Goal: Information Seeking & Learning: Learn about a topic

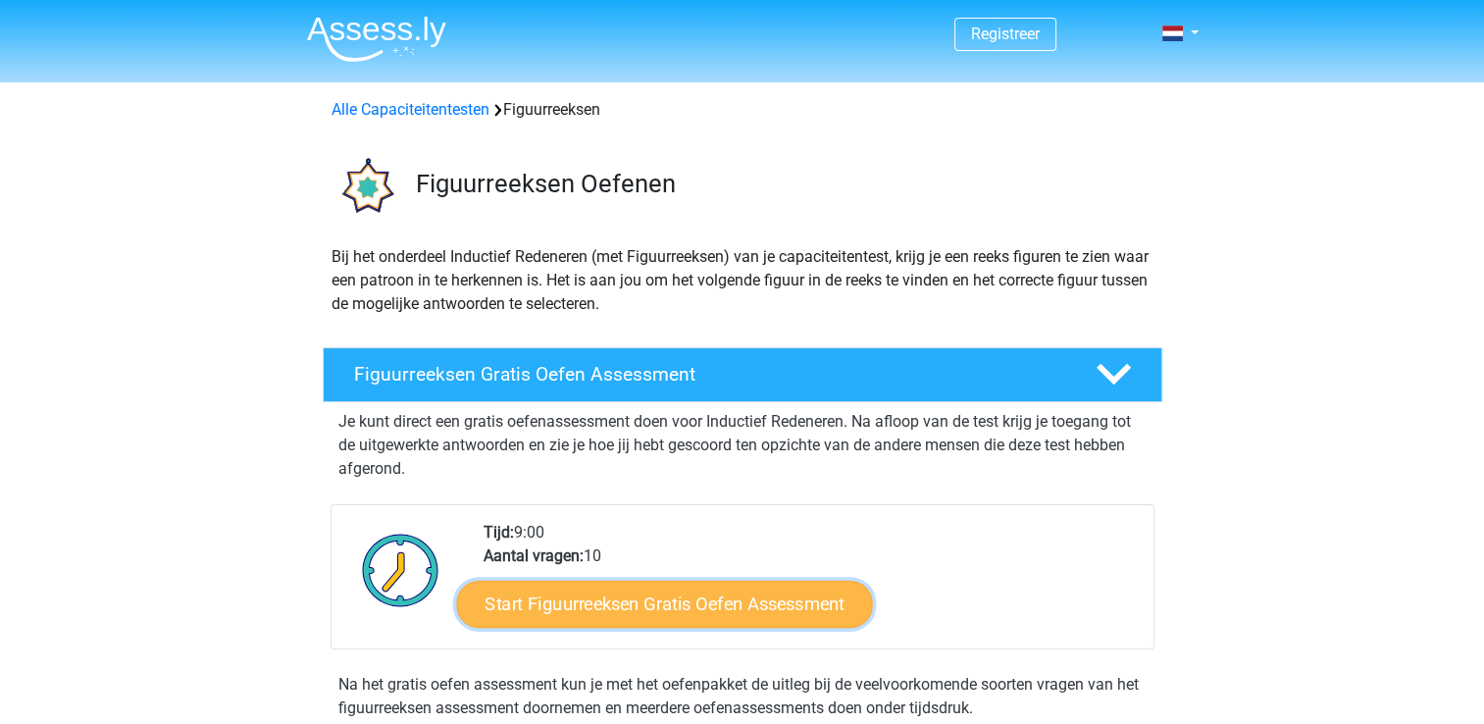
click at [734, 601] on link "Start Figuurreeksen Gratis Oefen Assessment" at bounding box center [664, 603] width 416 height 47
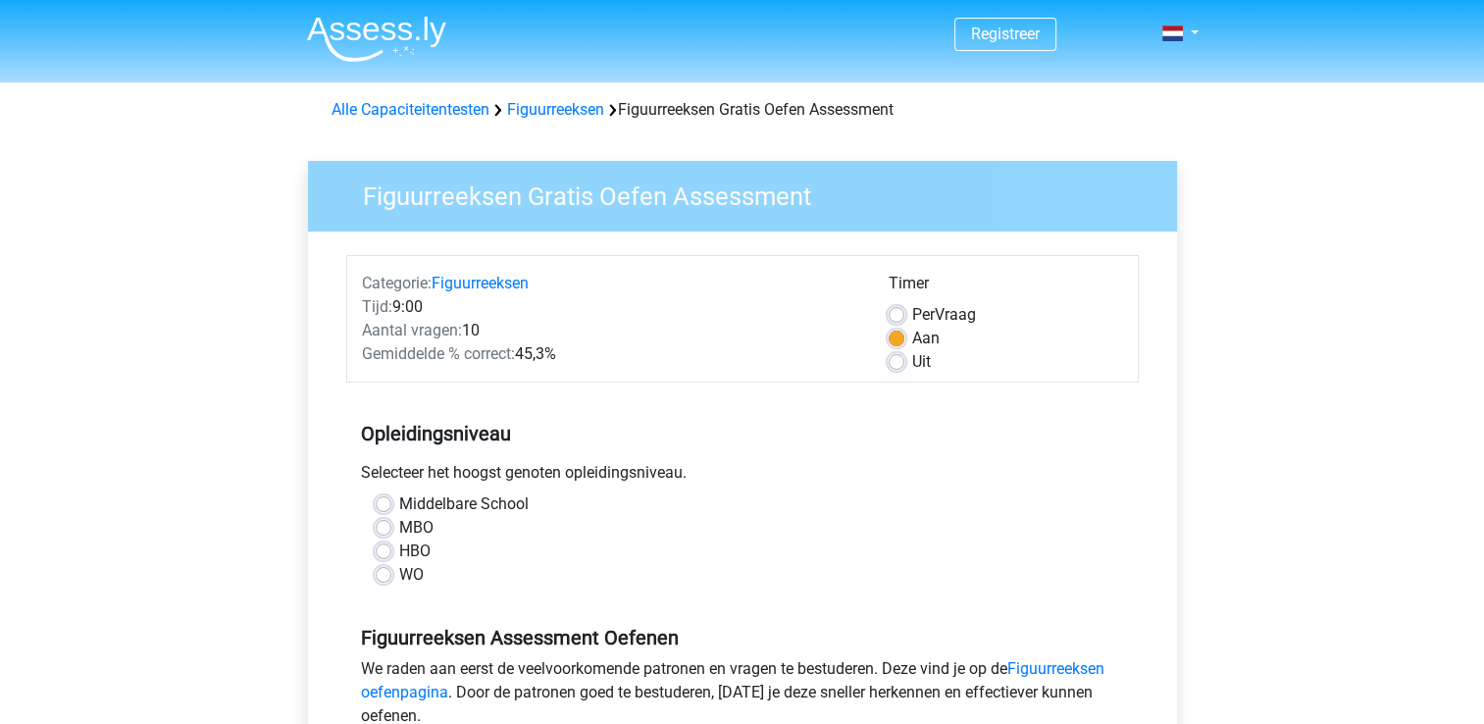
click at [399, 529] on label "MBO" at bounding box center [416, 528] width 34 height 24
click at [386, 529] on input "MBO" at bounding box center [384, 526] width 16 height 20
radio input "true"
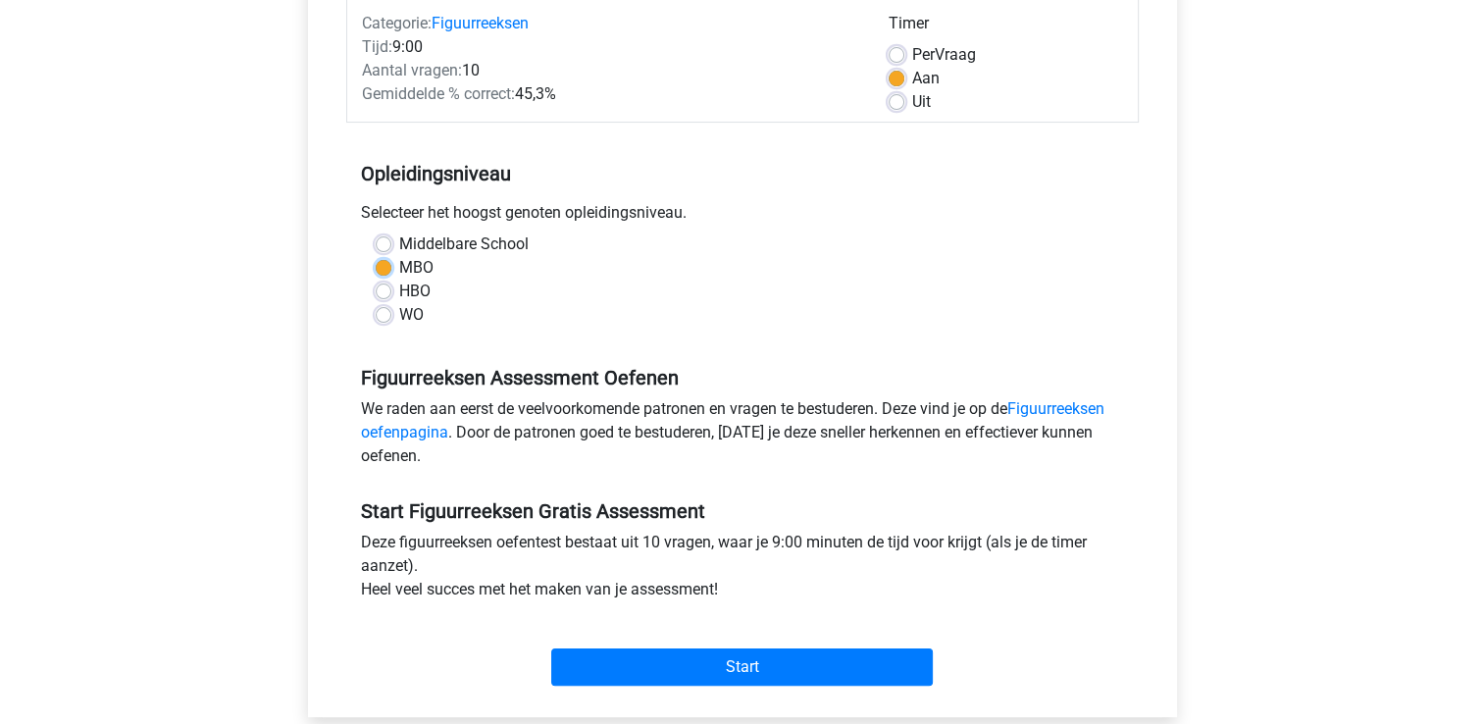
scroll to position [358, 0]
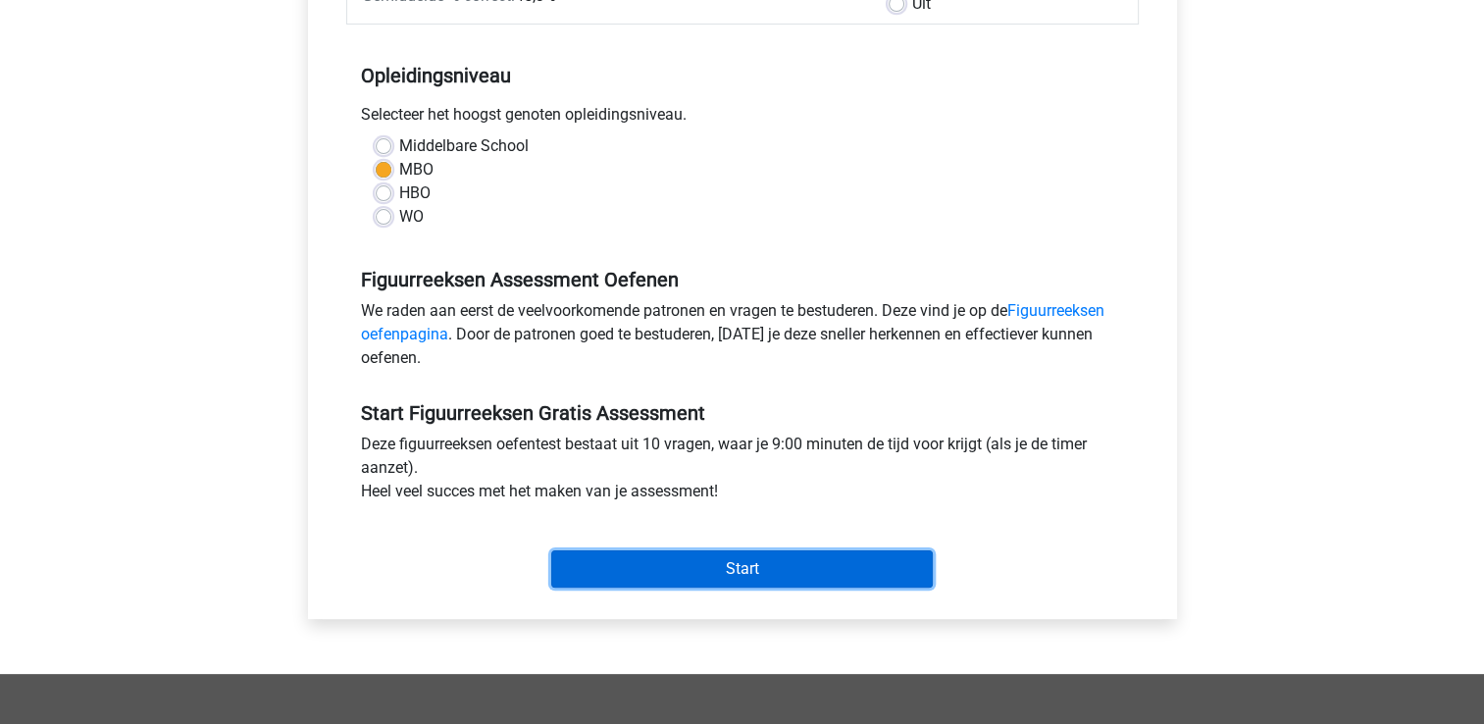
click at [798, 563] on input "Start" at bounding box center [742, 568] width 382 height 37
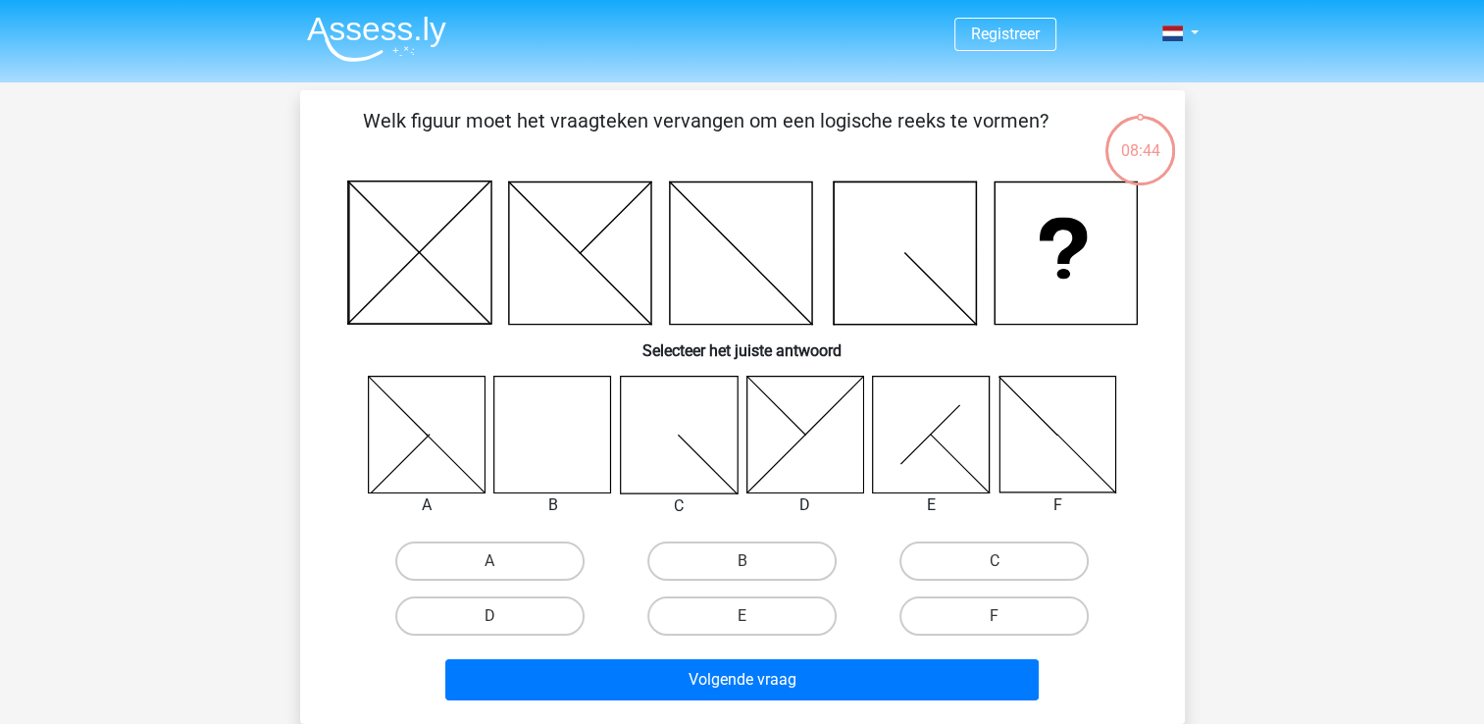
click at [557, 413] on icon at bounding box center [552, 434] width 117 height 117
click at [723, 567] on label "B" at bounding box center [741, 560] width 189 height 39
click at [742, 567] on input "B" at bounding box center [748, 567] width 13 height 13
radio input "true"
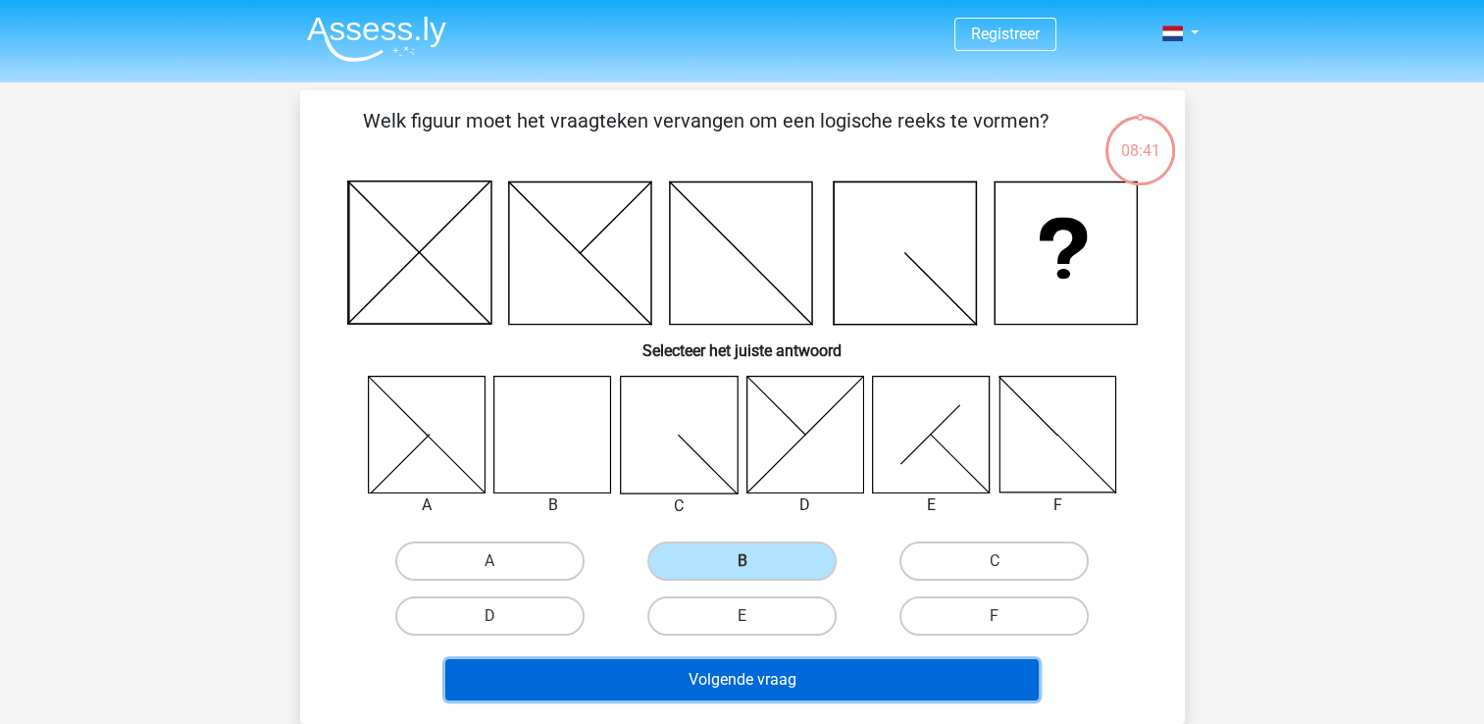
click at [755, 685] on button "Volgende vraag" at bounding box center [741, 679] width 593 height 41
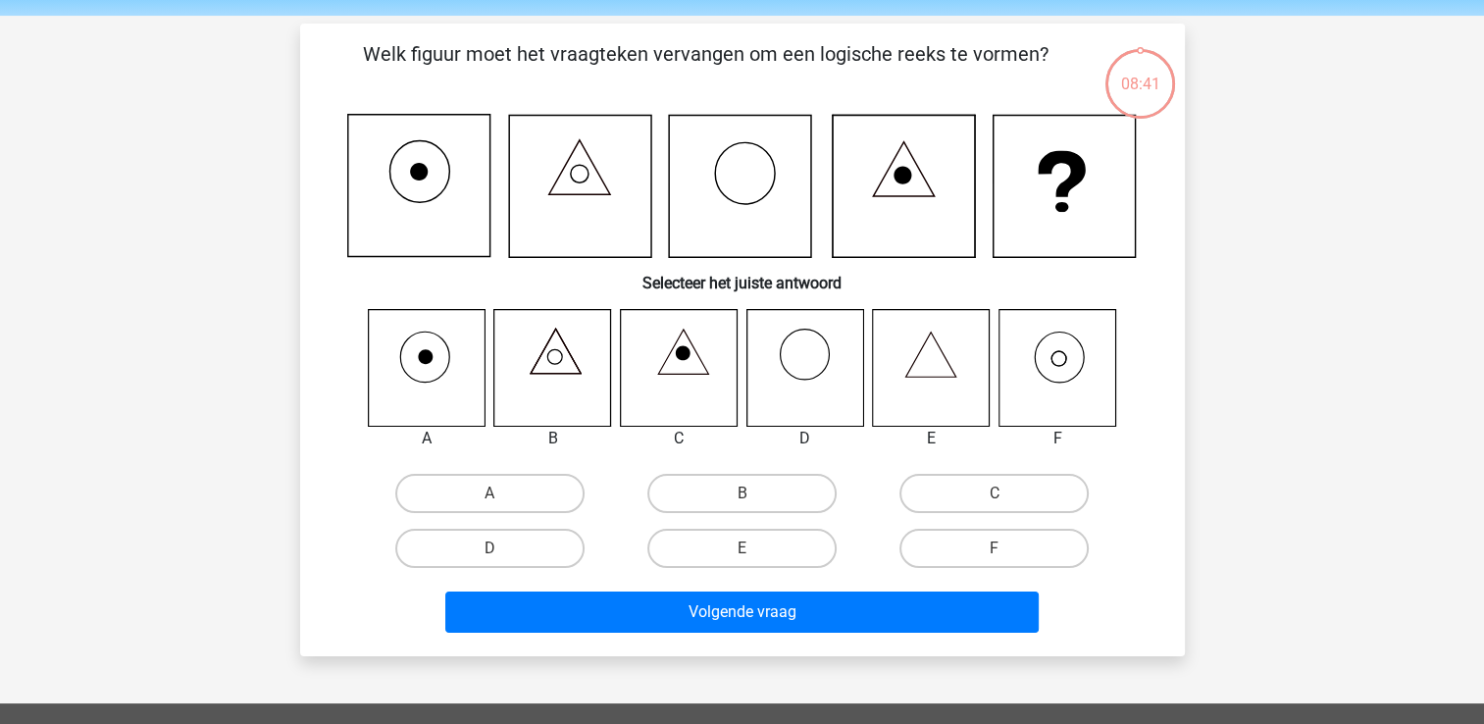
scroll to position [90, 0]
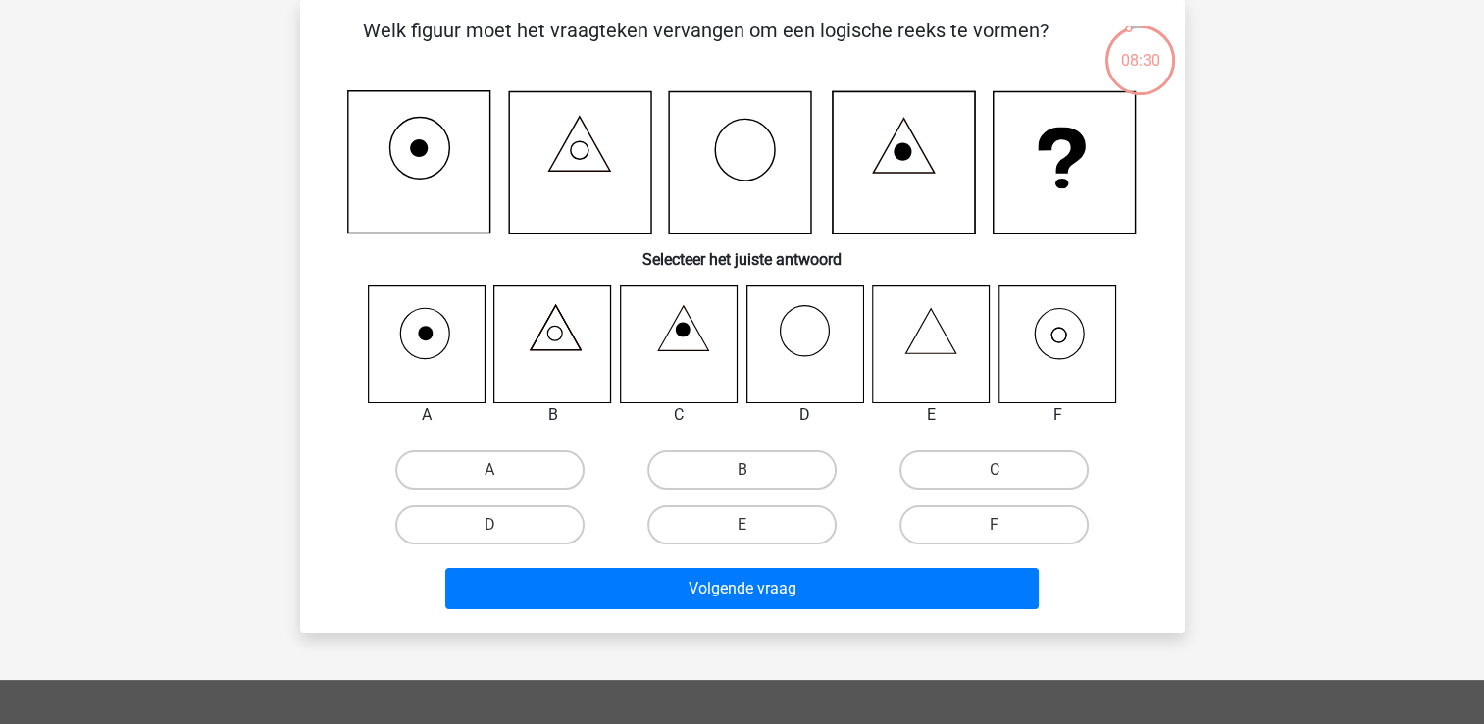
click at [1063, 352] on icon at bounding box center [1057, 343] width 117 height 117
click at [944, 512] on label "F" at bounding box center [993, 524] width 189 height 39
click at [995, 525] on input "F" at bounding box center [1001, 531] width 13 height 13
radio input "true"
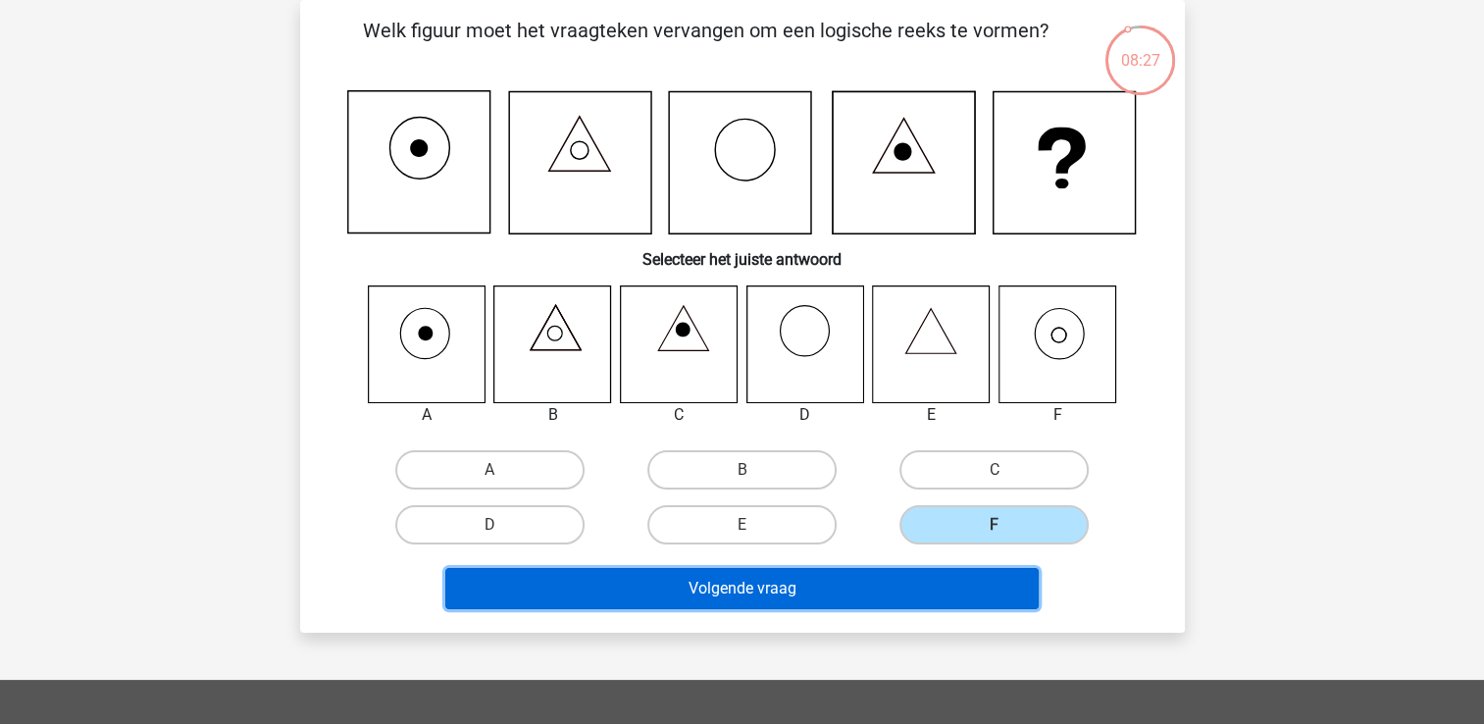
click at [807, 592] on button "Volgende vraag" at bounding box center [741, 588] width 593 height 41
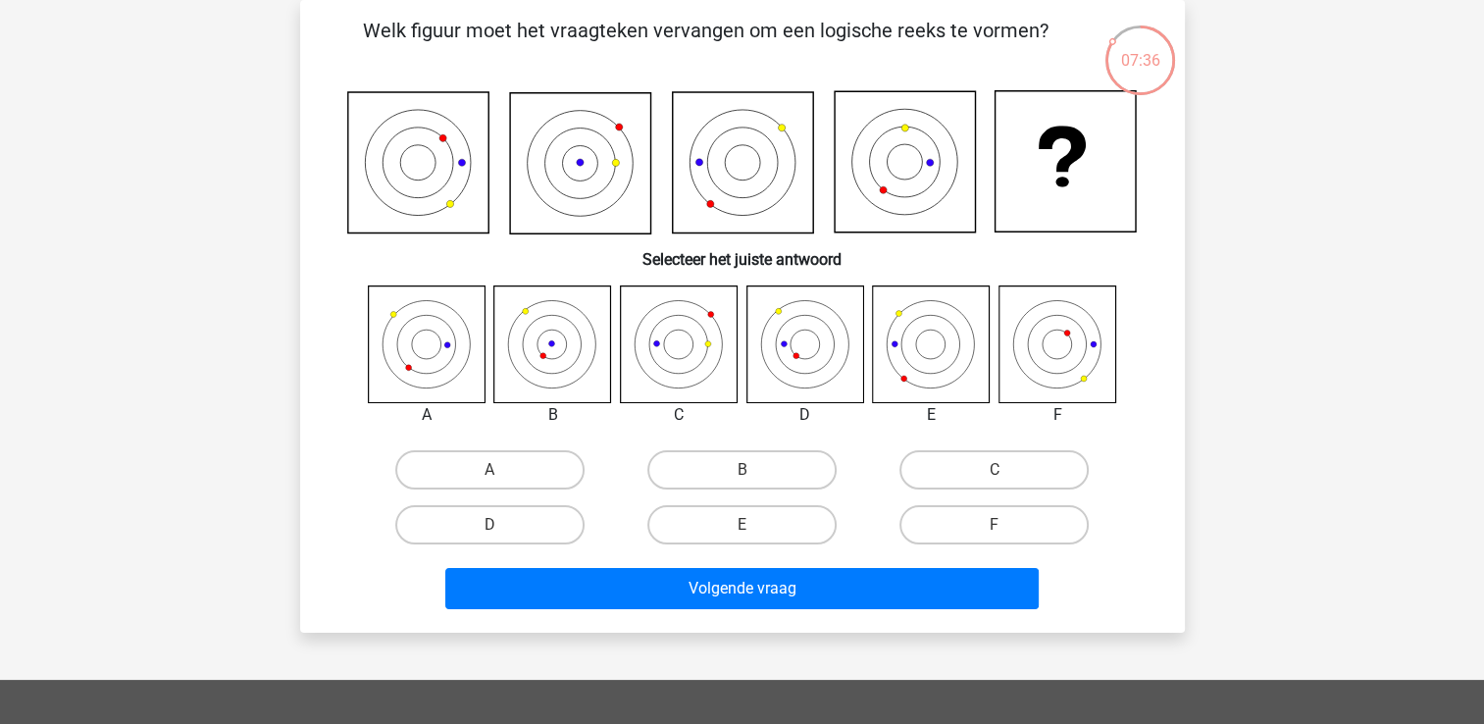
click at [818, 316] on icon at bounding box center [804, 343] width 117 height 117
click at [530, 512] on label "D" at bounding box center [489, 524] width 189 height 39
click at [502, 525] on input "D" at bounding box center [495, 531] width 13 height 13
radio input "true"
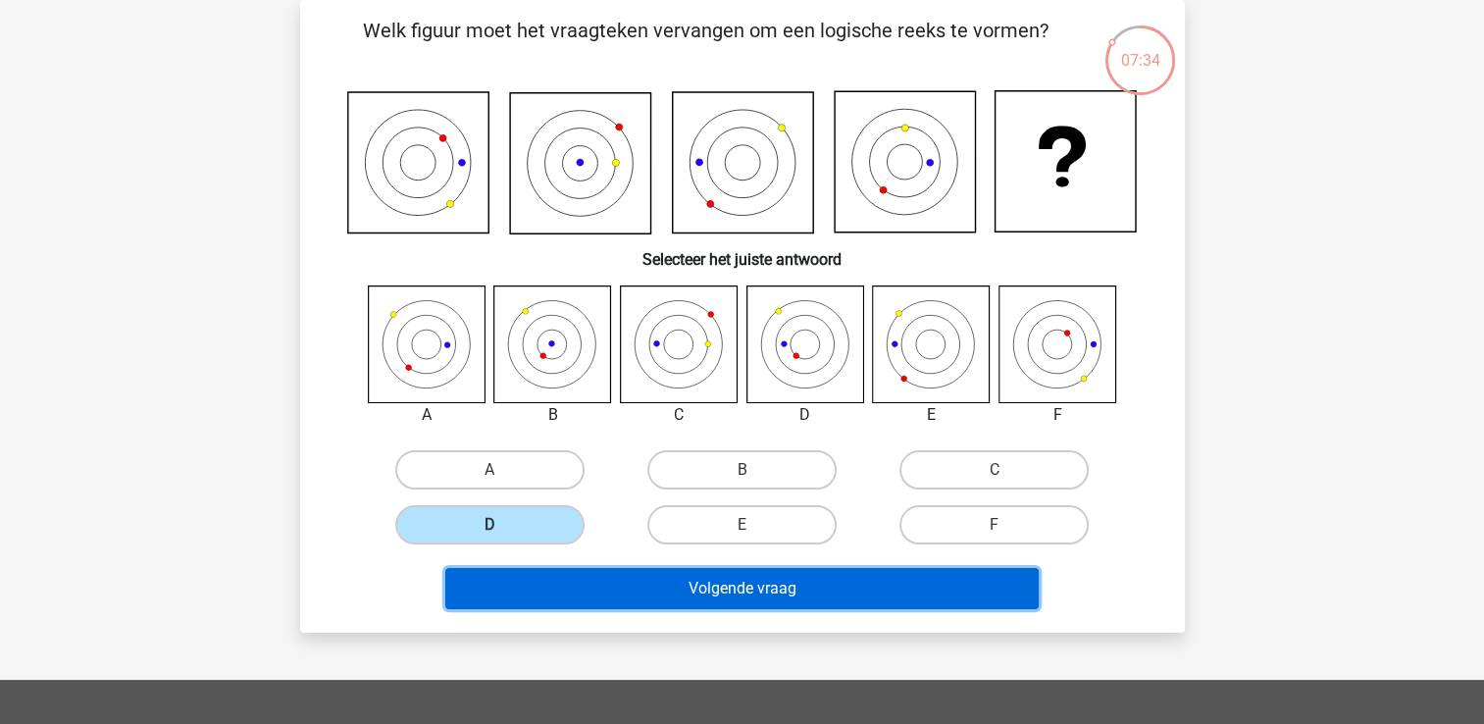
click at [700, 590] on button "Volgende vraag" at bounding box center [741, 588] width 593 height 41
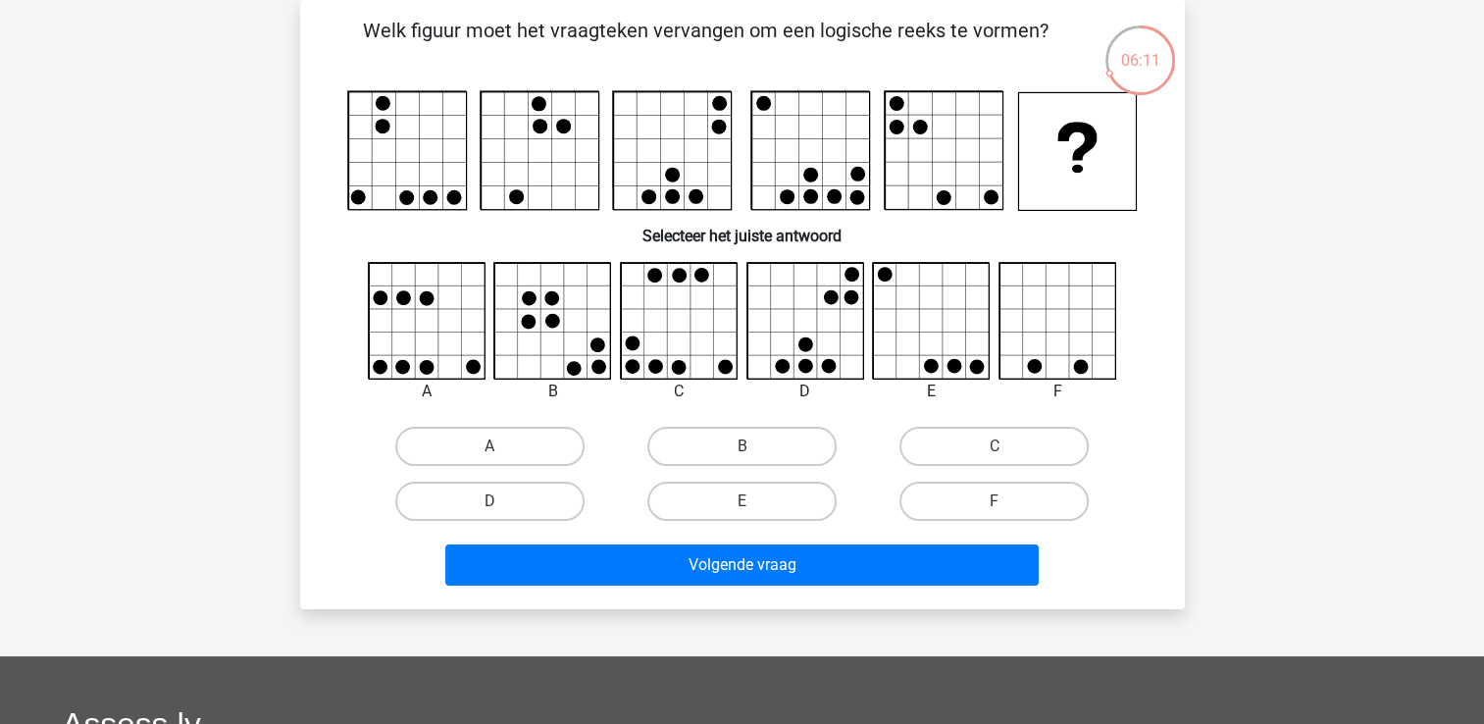
click at [777, 303] on icon at bounding box center [805, 321] width 117 height 117
click at [549, 486] on label "D" at bounding box center [489, 501] width 189 height 39
click at [502, 501] on input "D" at bounding box center [495, 507] width 13 height 13
radio input "true"
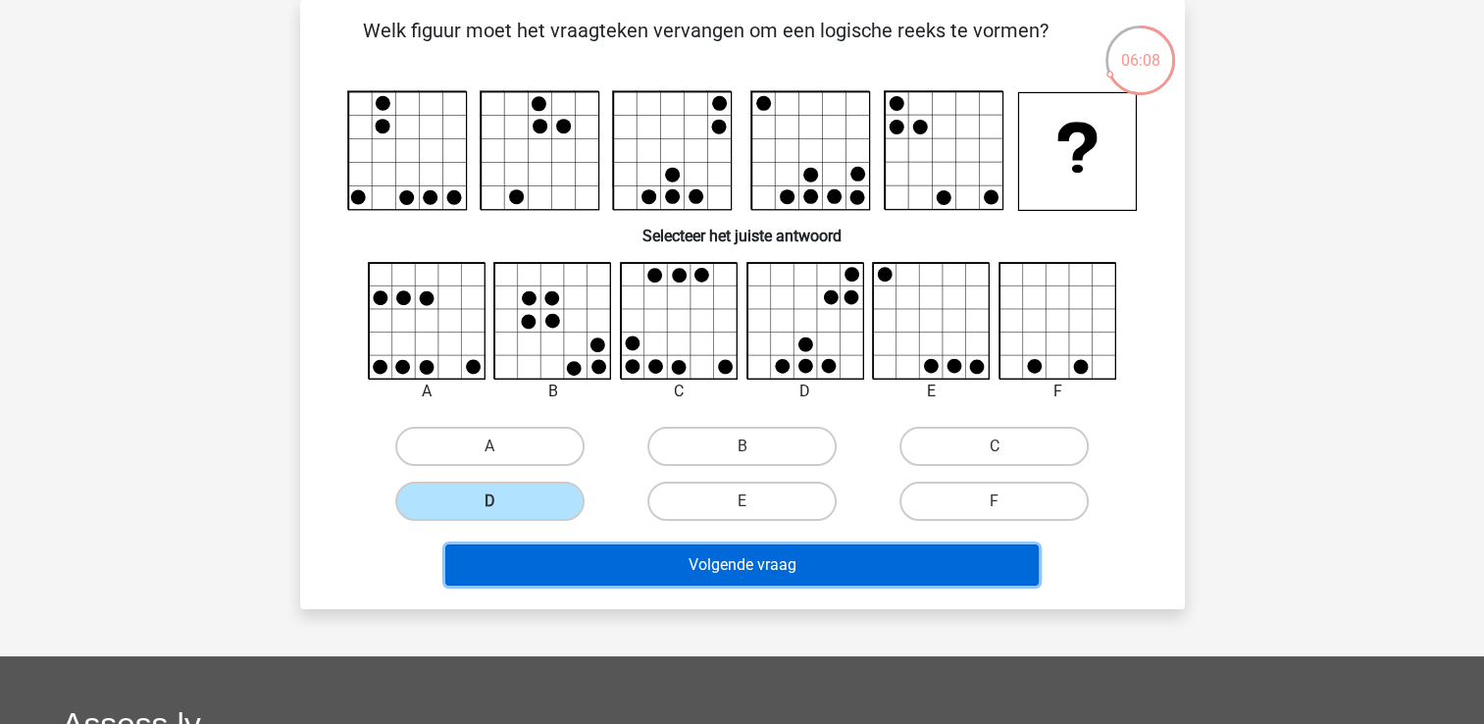
click at [671, 571] on button "Volgende vraag" at bounding box center [741, 564] width 593 height 41
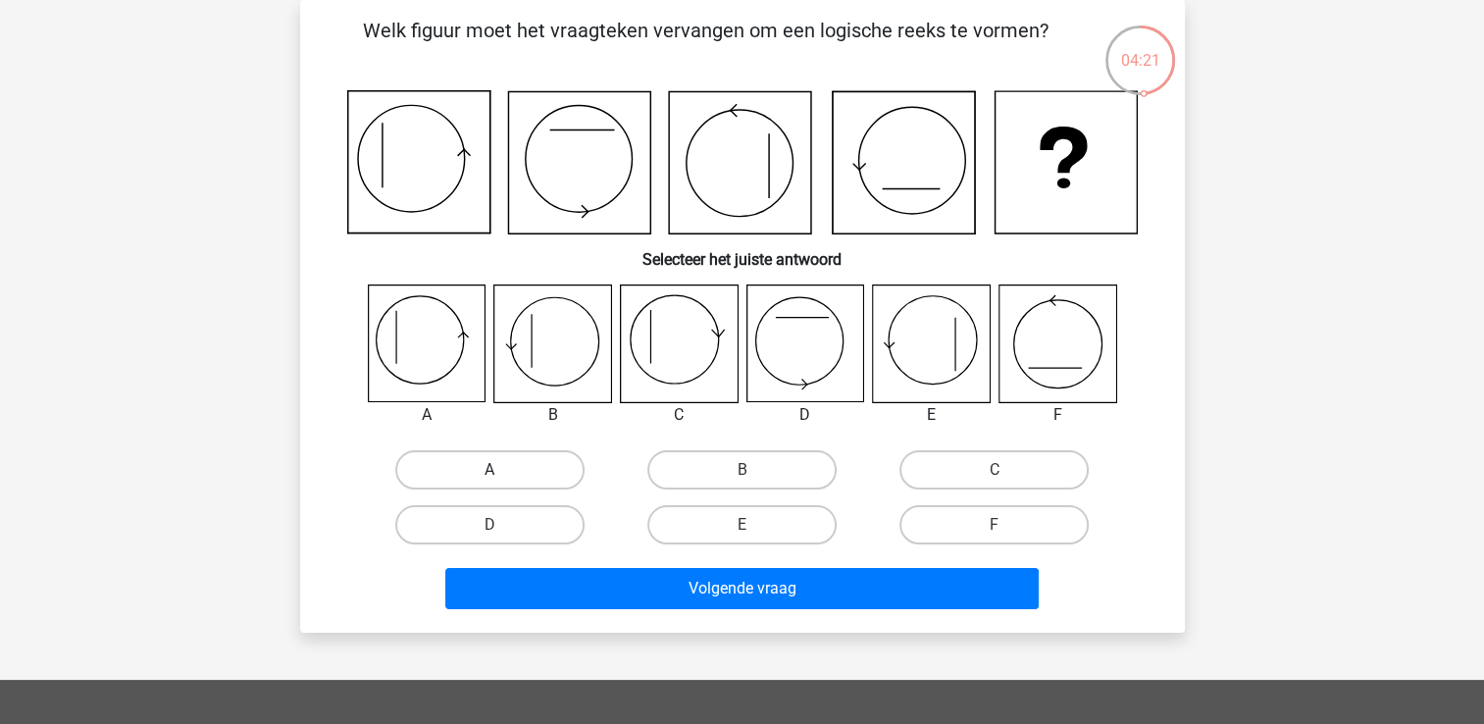
click at [461, 480] on label "A" at bounding box center [489, 469] width 189 height 39
click at [489, 480] on input "A" at bounding box center [495, 476] width 13 height 13
radio input "true"
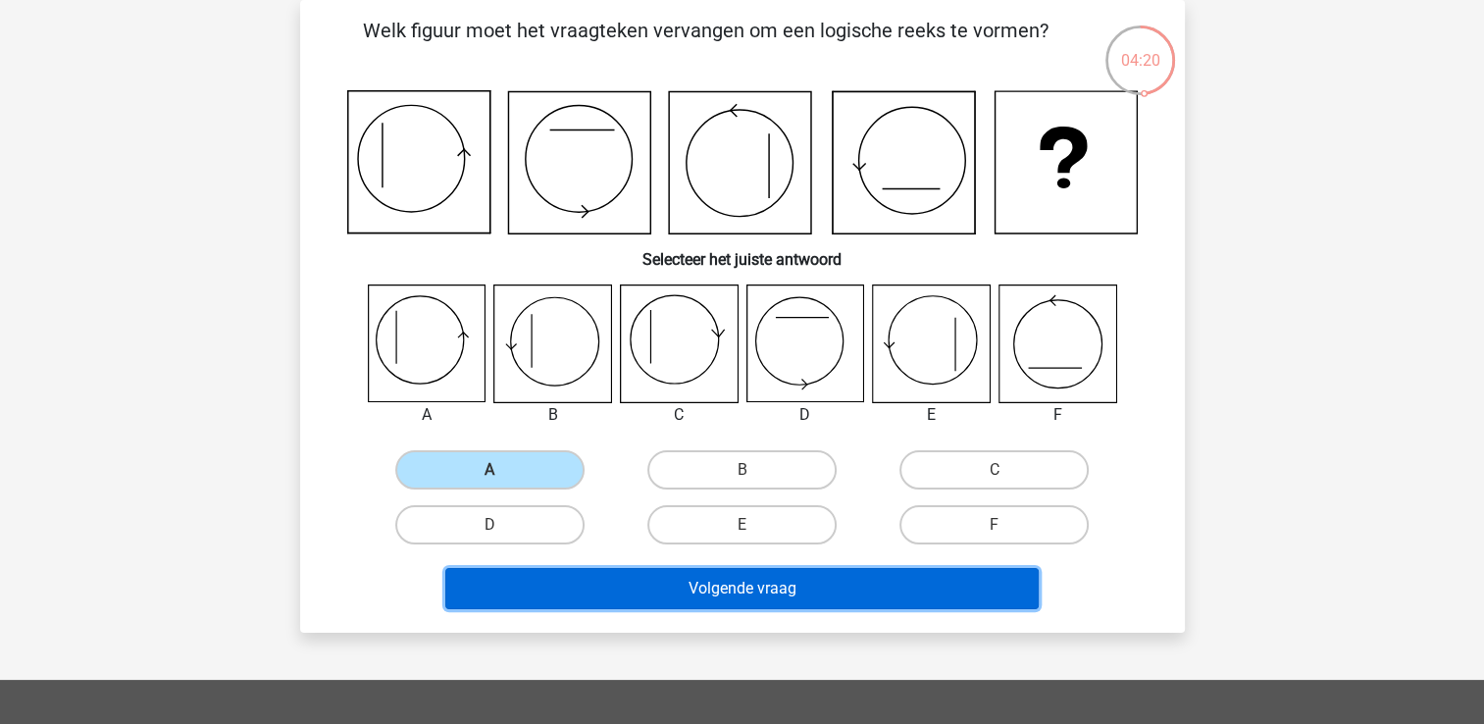
click at [684, 591] on button "Volgende vraag" at bounding box center [741, 588] width 593 height 41
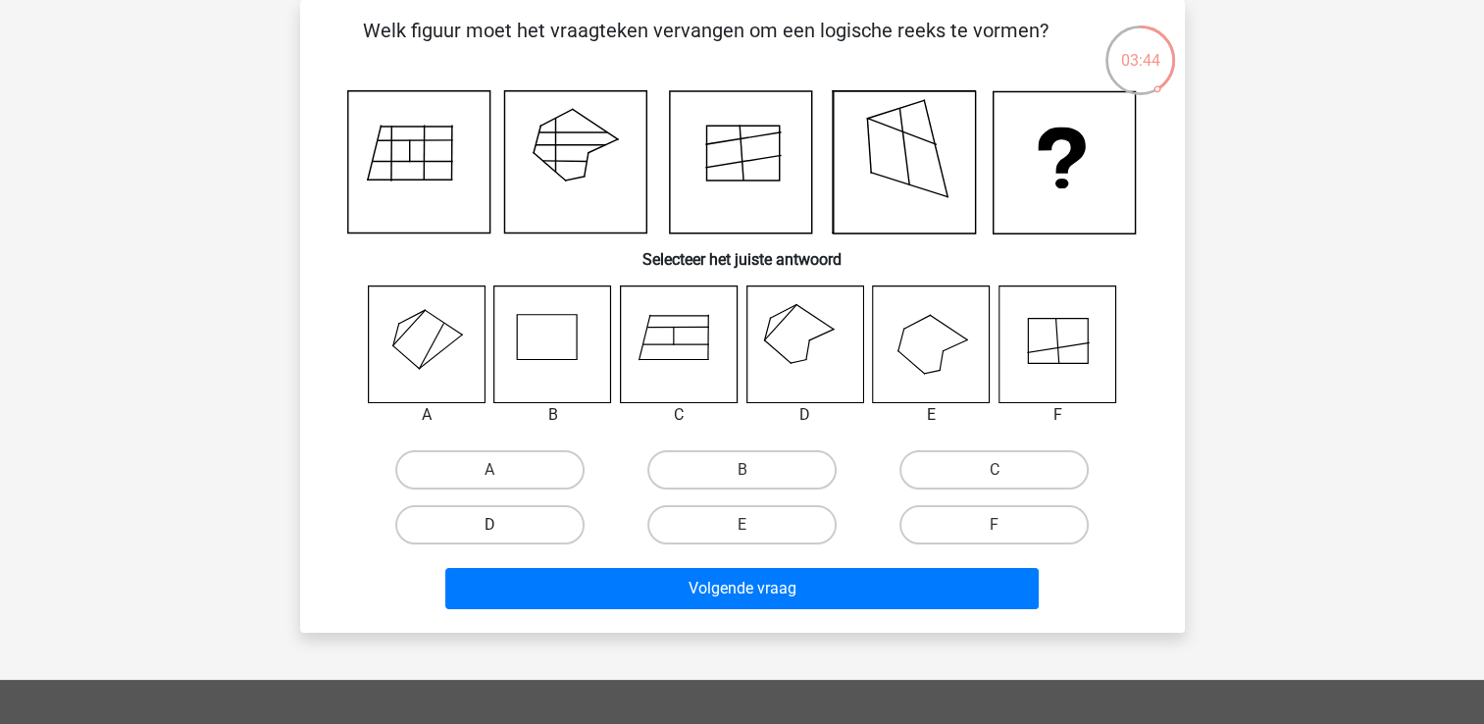
click at [509, 533] on label "D" at bounding box center [489, 524] width 189 height 39
click at [502, 533] on input "D" at bounding box center [495, 531] width 13 height 13
radio input "true"
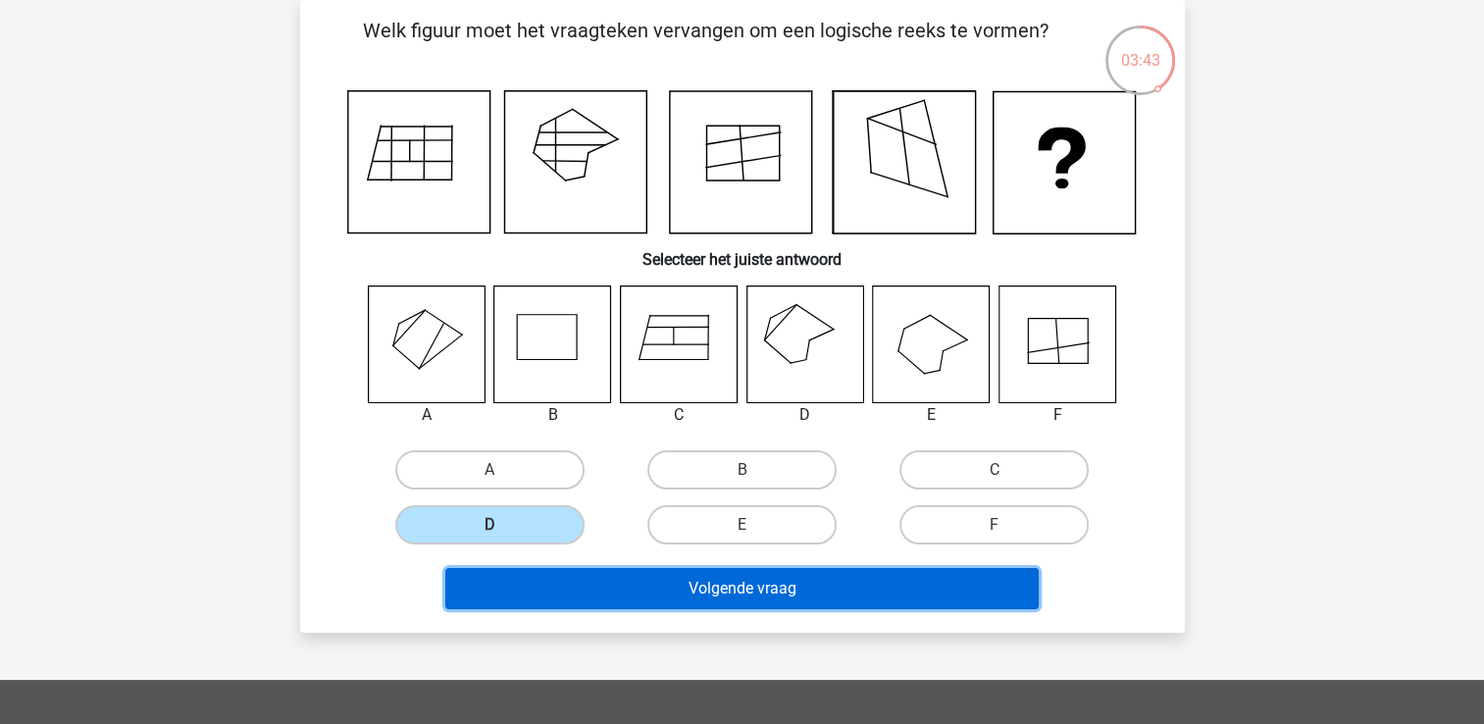
click at [647, 571] on button "Volgende vraag" at bounding box center [741, 588] width 593 height 41
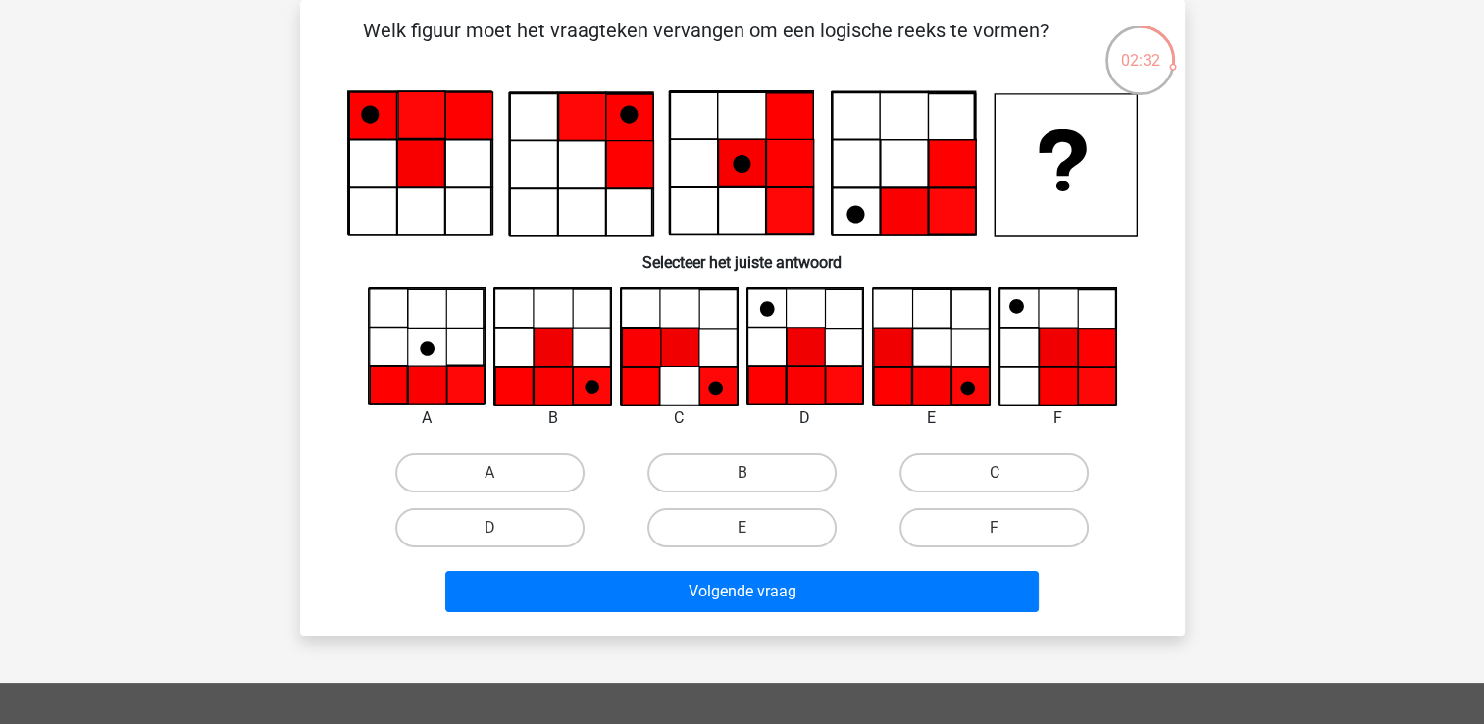
click at [496, 528] on input "D" at bounding box center [495, 534] width 13 height 13
radio input "true"
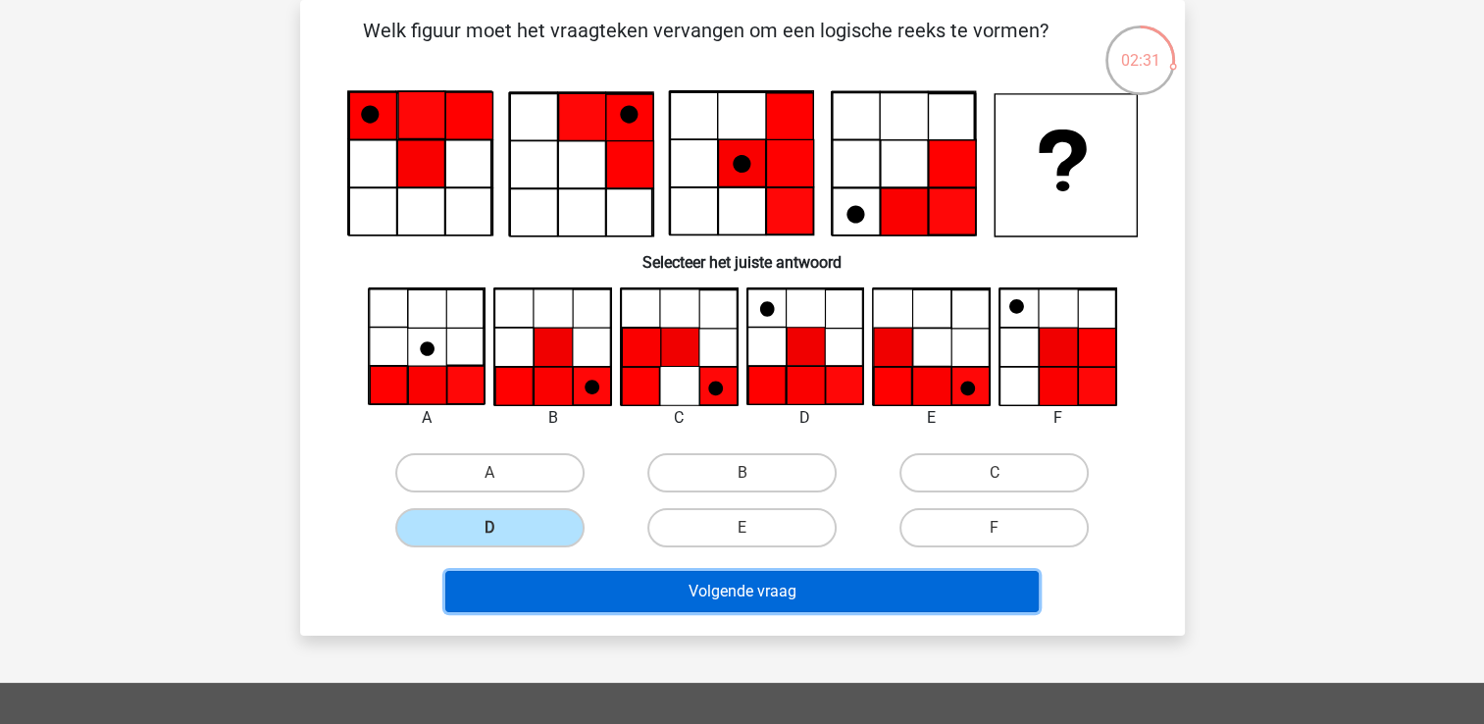
click at [653, 601] on button "Volgende vraag" at bounding box center [741, 591] width 593 height 41
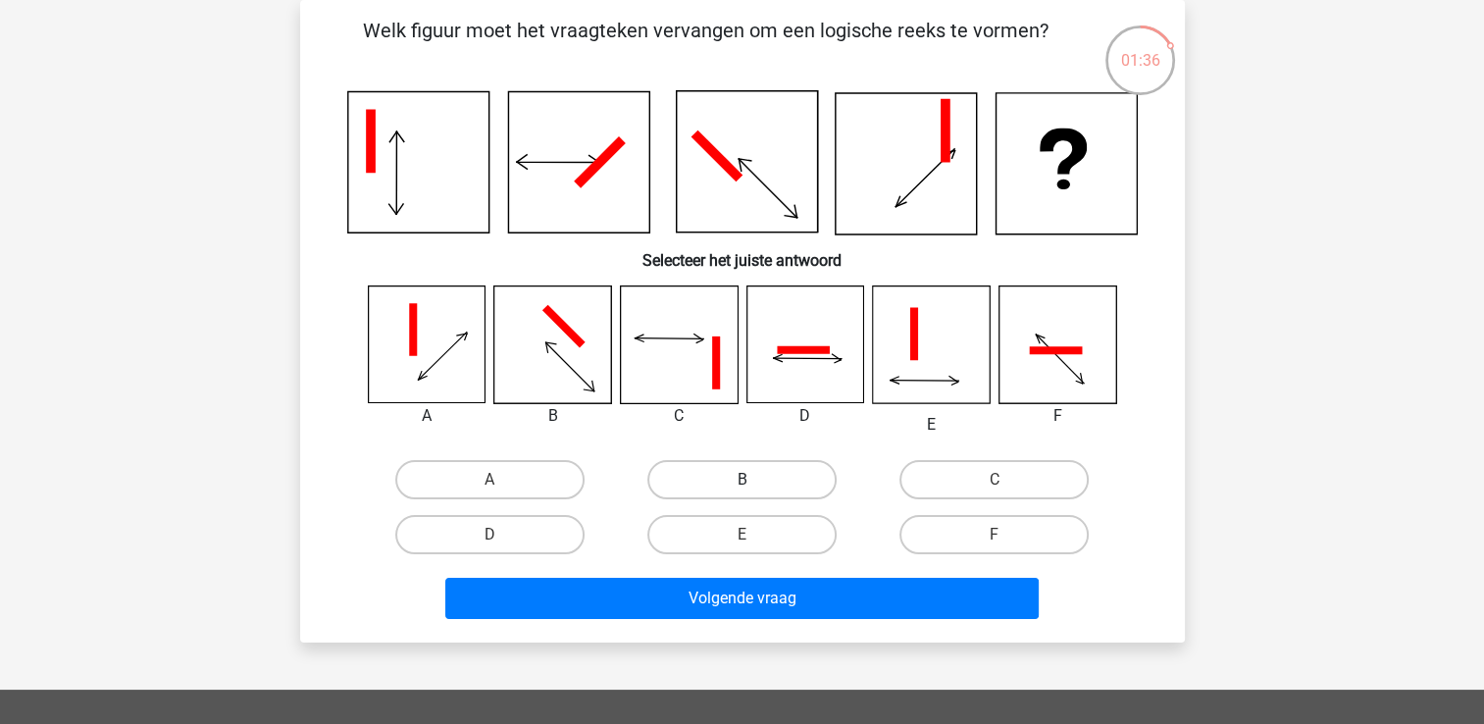
click at [728, 482] on label "B" at bounding box center [741, 479] width 189 height 39
click at [742, 482] on input "B" at bounding box center [748, 486] width 13 height 13
radio input "true"
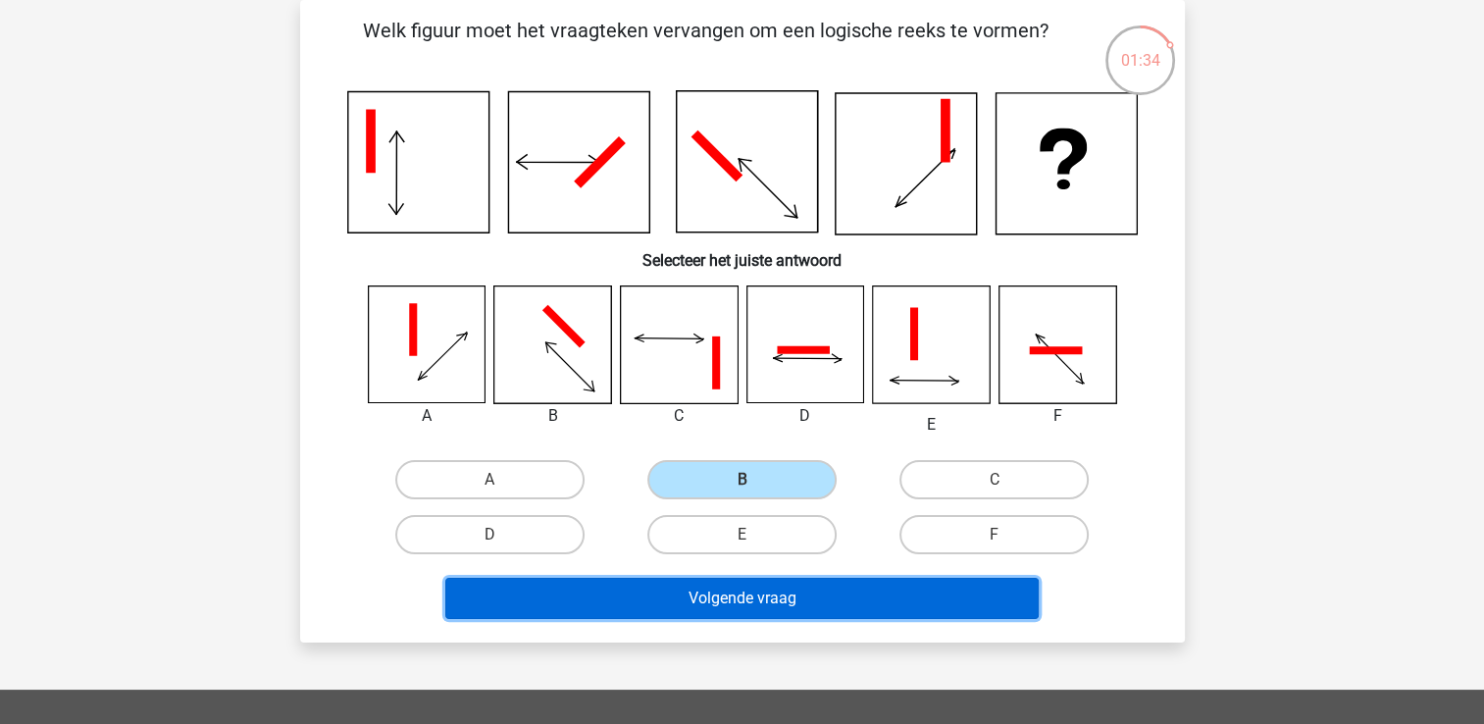
click at [779, 594] on button "Volgende vraag" at bounding box center [741, 598] width 593 height 41
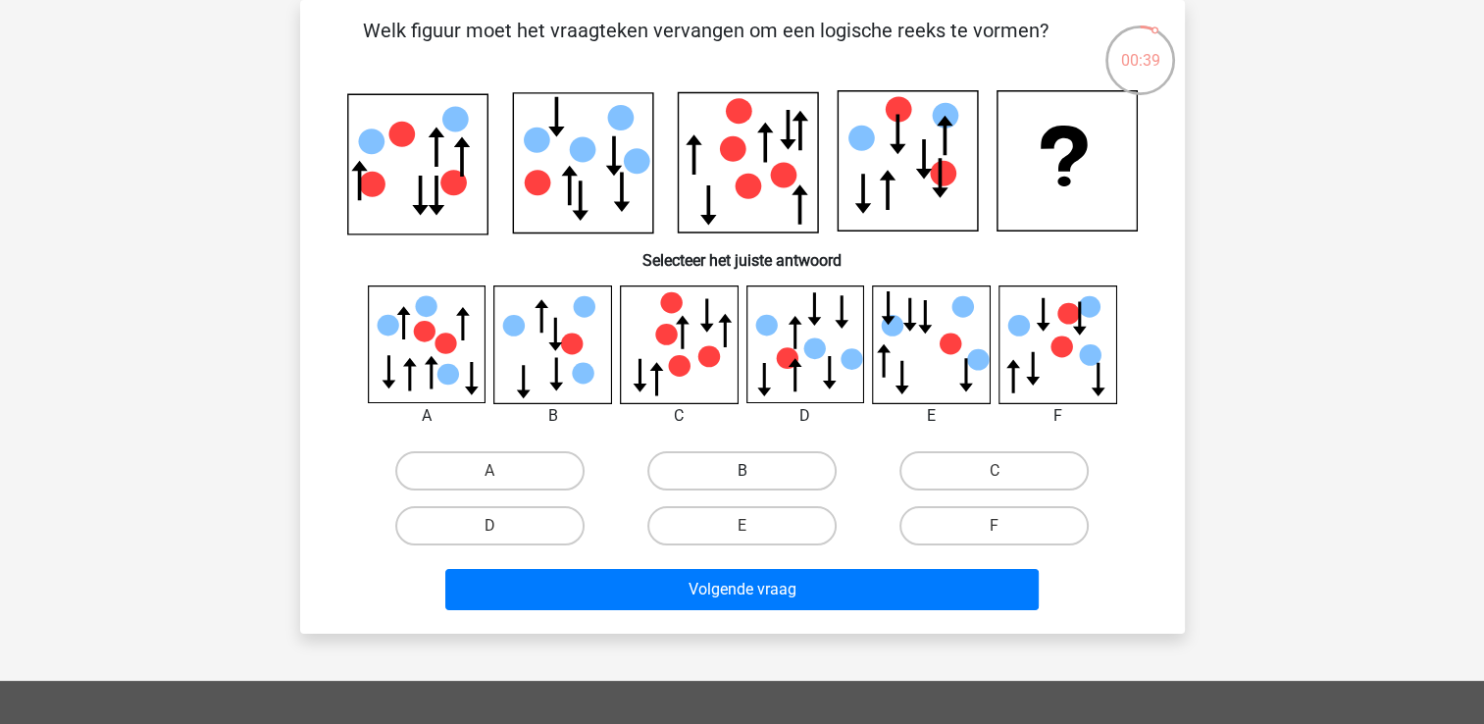
click at [734, 471] on label "B" at bounding box center [741, 470] width 189 height 39
click at [742, 471] on input "B" at bounding box center [748, 477] width 13 height 13
radio input "true"
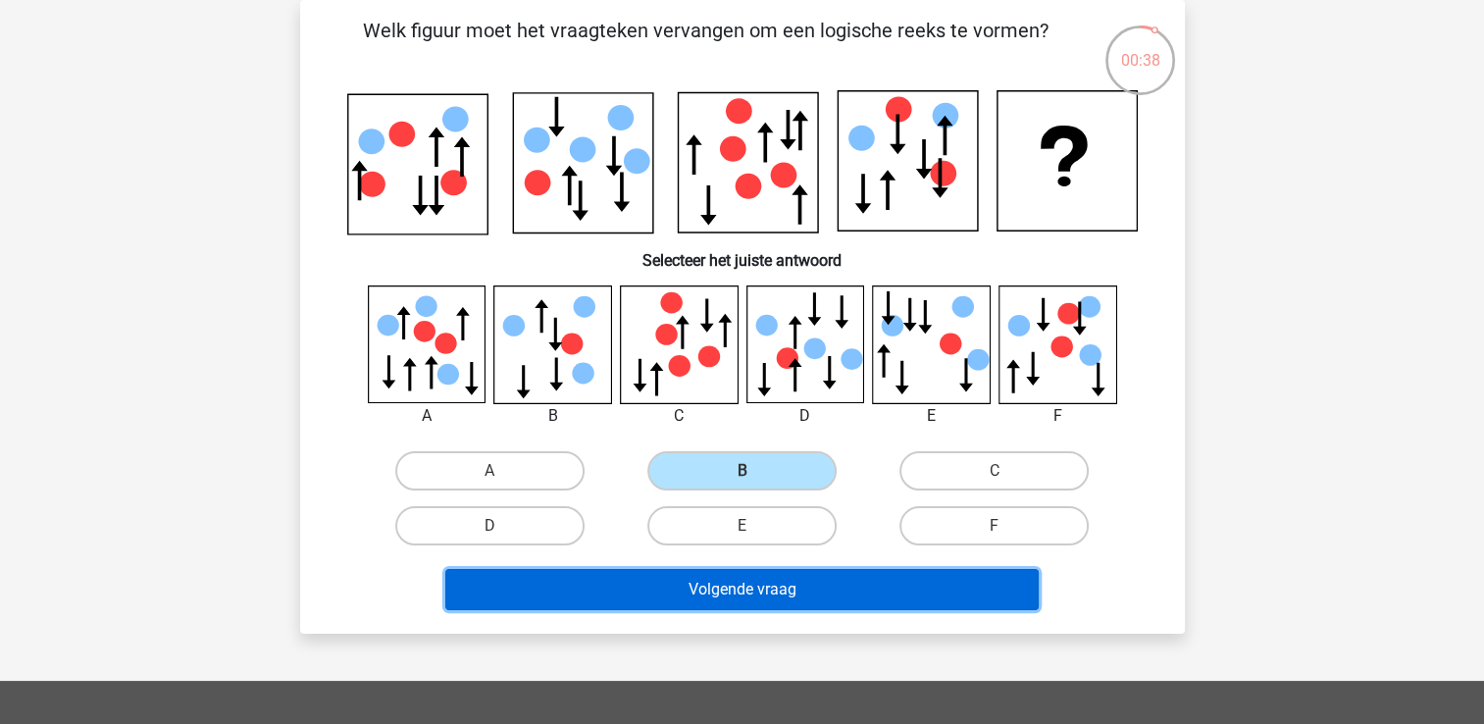
click at [747, 569] on button "Volgende vraag" at bounding box center [741, 589] width 593 height 41
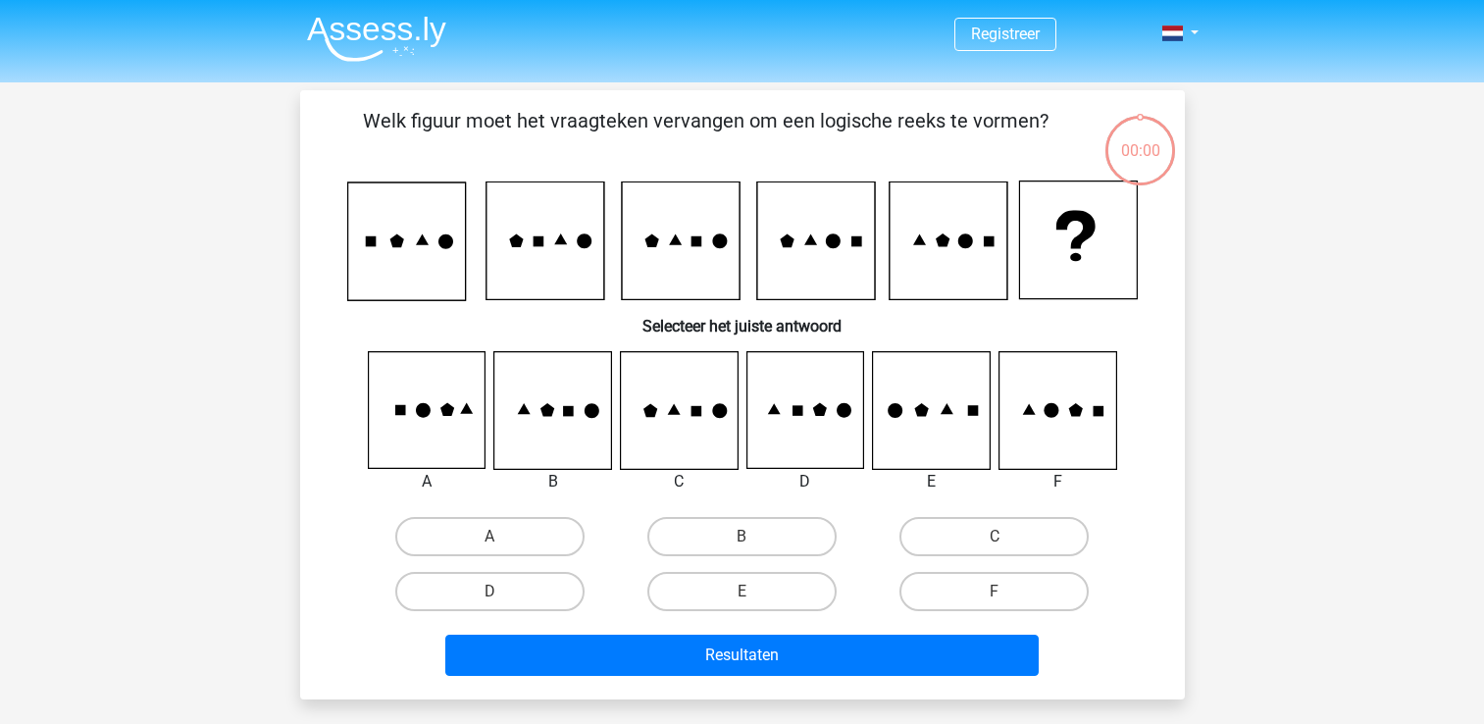
scroll to position [90, 0]
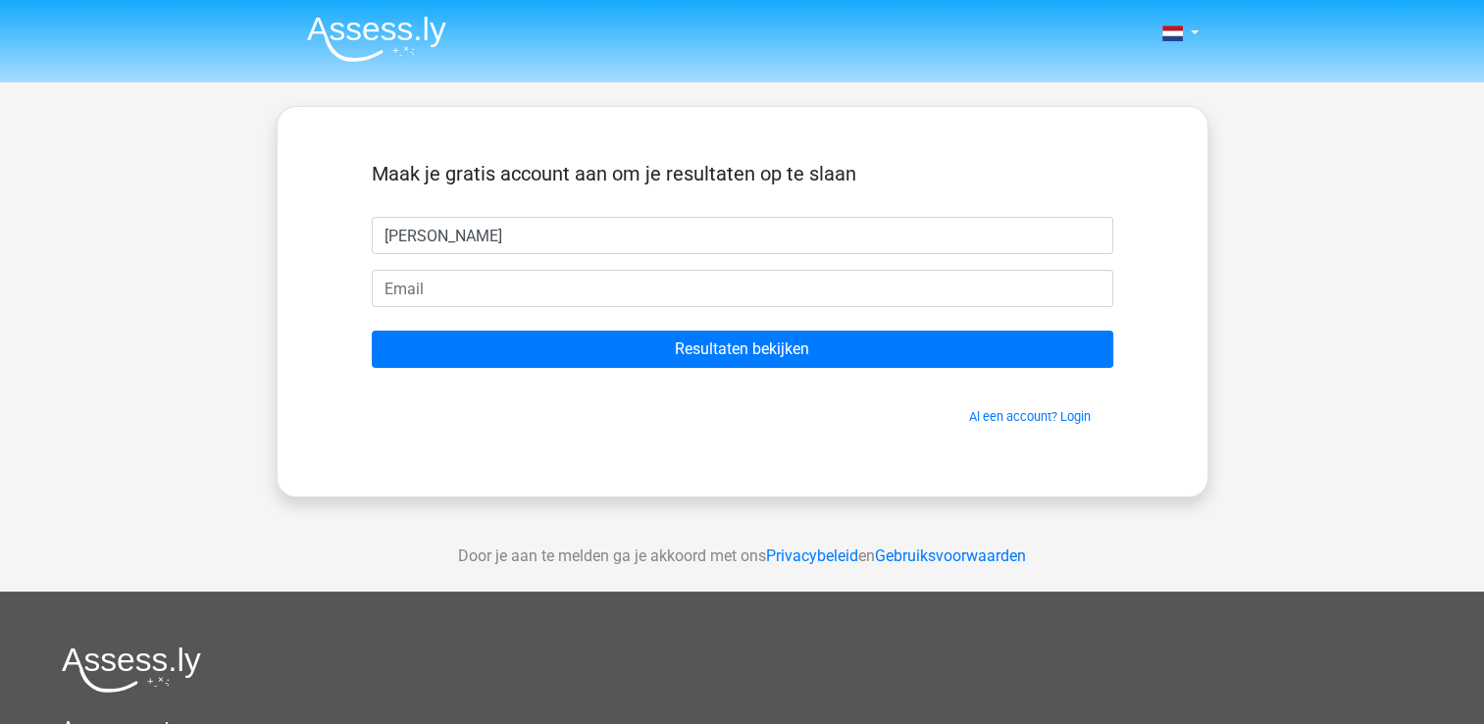
type input "[PERSON_NAME]"
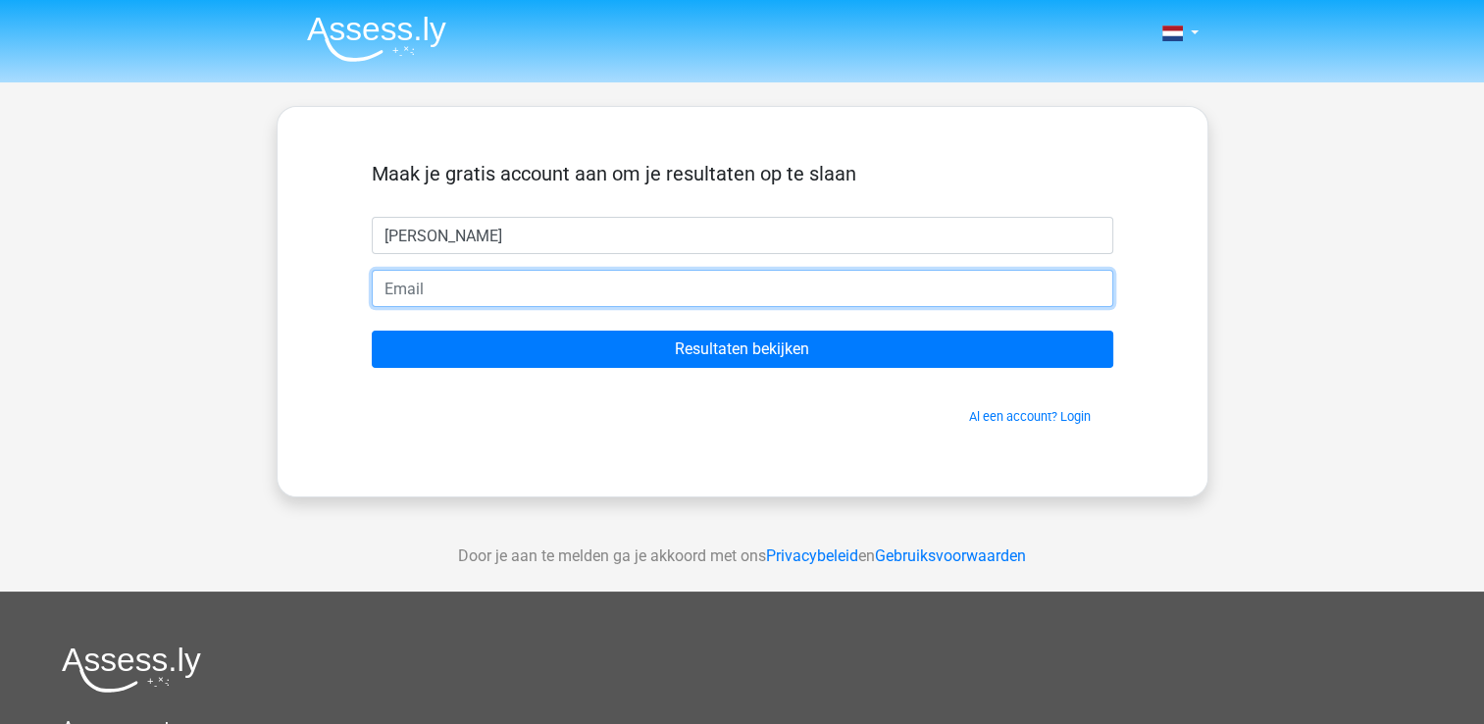
click at [499, 286] on input "email" at bounding box center [743, 288] width 742 height 37
type input "tienkampmarije@gmail.com"
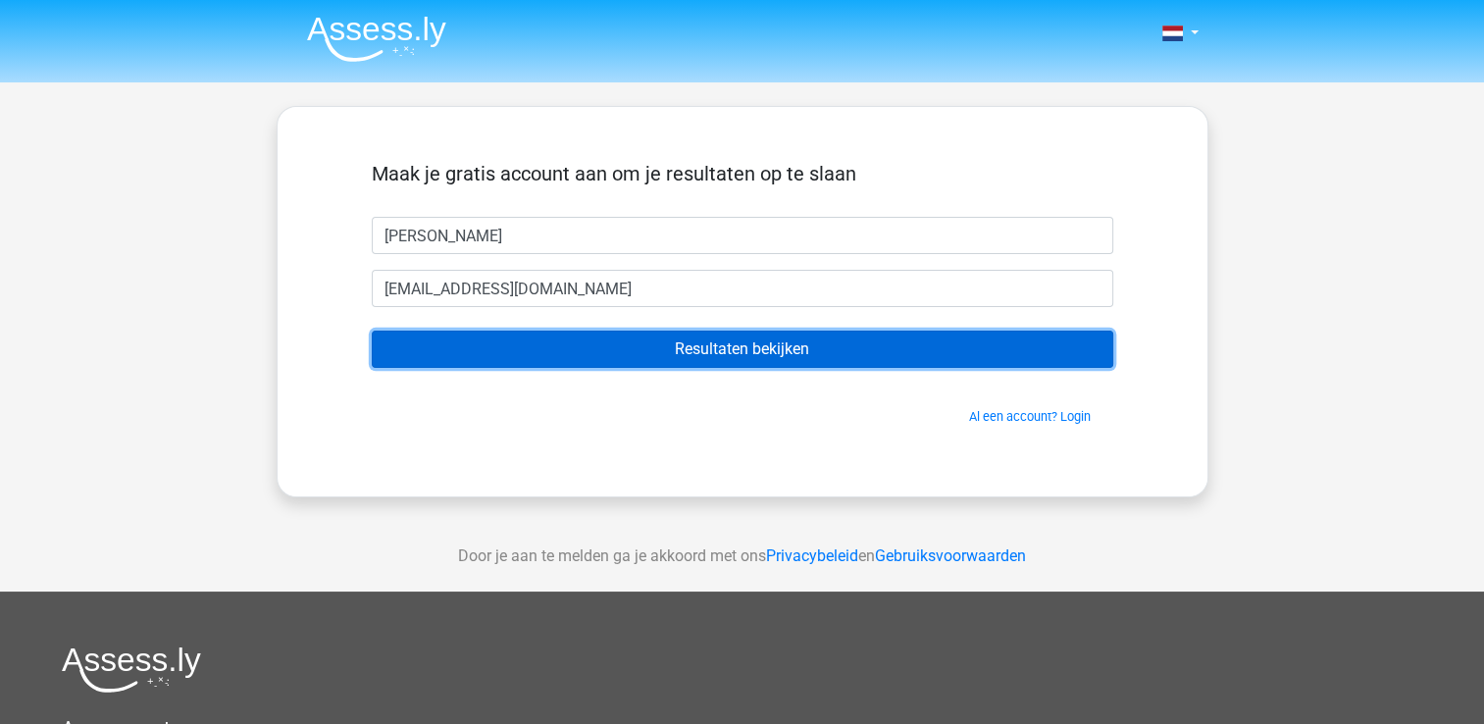
click at [588, 355] on input "Resultaten bekijken" at bounding box center [743, 349] width 742 height 37
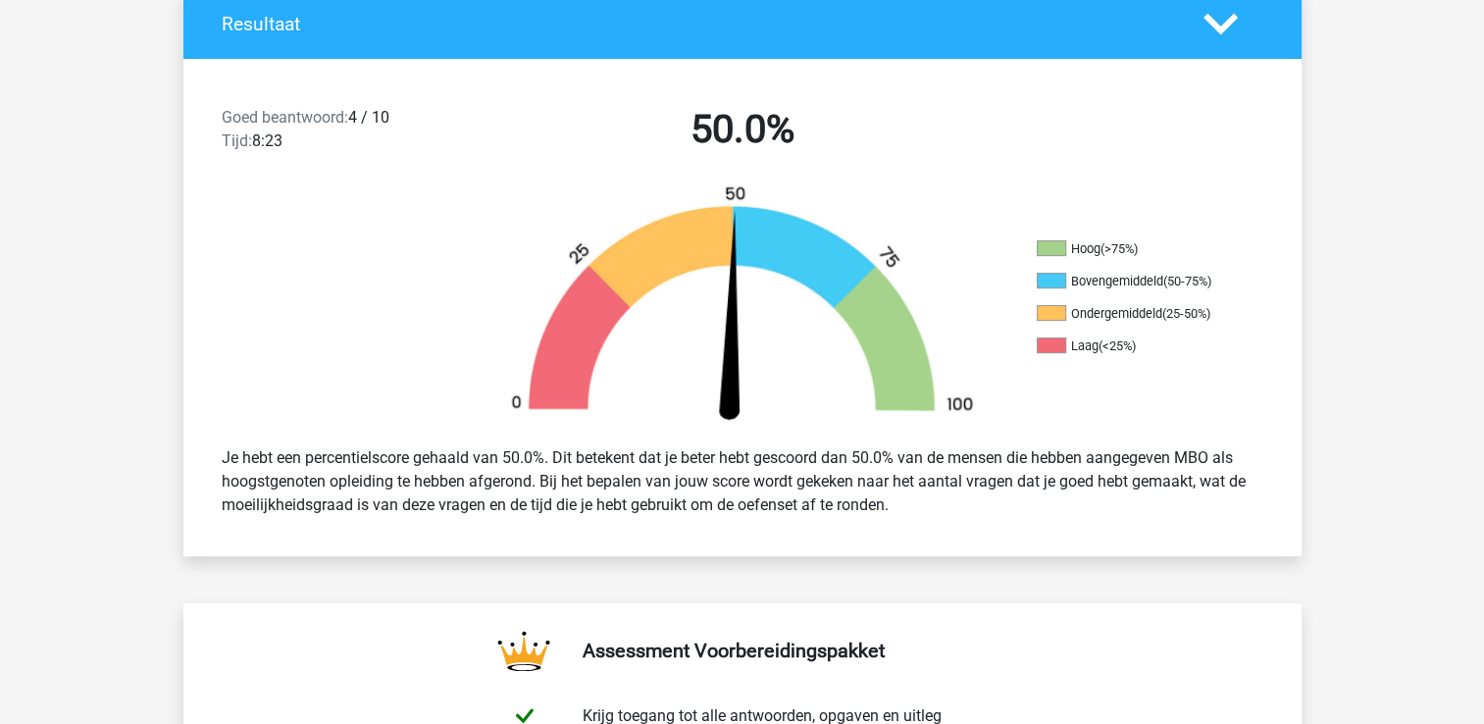
scroll to position [444, 0]
